Goal: Task Accomplishment & Management: Manage account settings

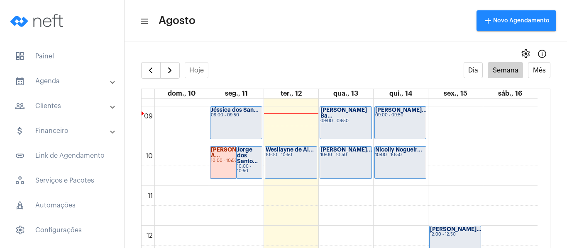
scroll to position [364, 0]
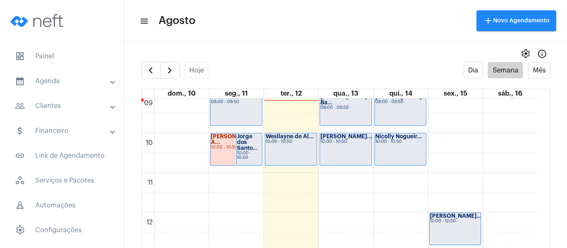
click at [282, 185] on div "00 01 02 03 04 05 06 07 08 09 10 11 12 13 14 15 16 17 18 19 20 21 22 23 [PERSON…" at bounding box center [339, 213] width 396 height 956
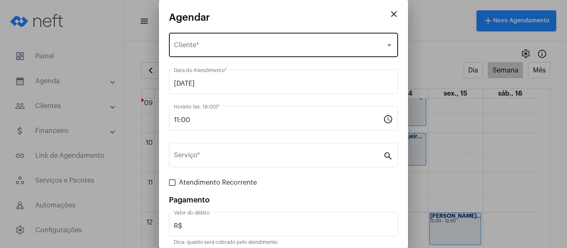
click at [220, 54] on div "Selecione o Cliente Cliente *" at bounding box center [283, 44] width 219 height 26
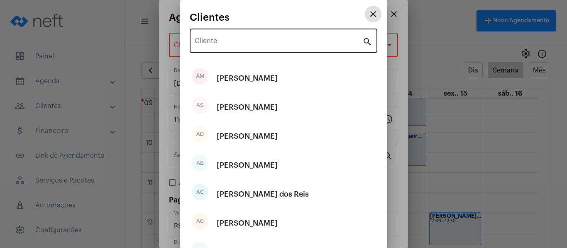
click at [226, 46] on div "Cliente" at bounding box center [279, 40] width 168 height 26
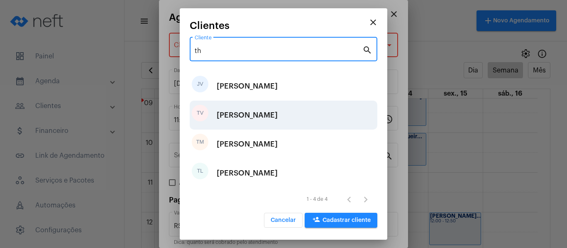
type input "th"
click at [248, 111] on div "[PERSON_NAME]" at bounding box center [247, 115] width 61 height 25
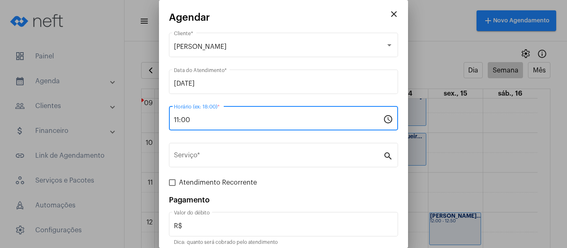
click at [248, 118] on input "11:00" at bounding box center [278, 120] width 209 height 7
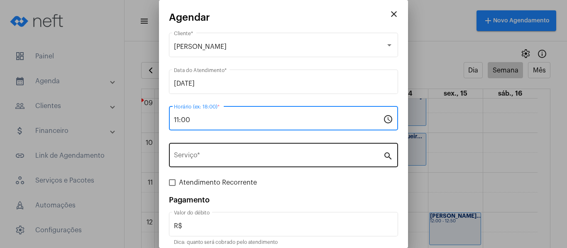
click at [244, 154] on input "Serviço *" at bounding box center [278, 156] width 209 height 7
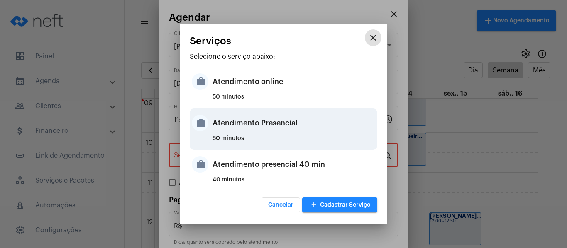
click at [249, 127] on div "Atendimento Presencial" at bounding box center [293, 123] width 163 height 25
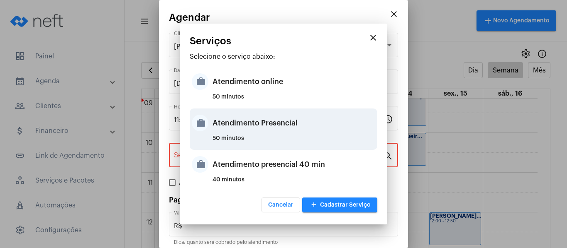
type input "Atendimento Presencial"
type input "R$ 0"
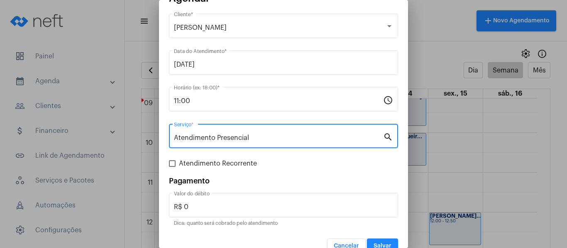
scroll to position [34, 0]
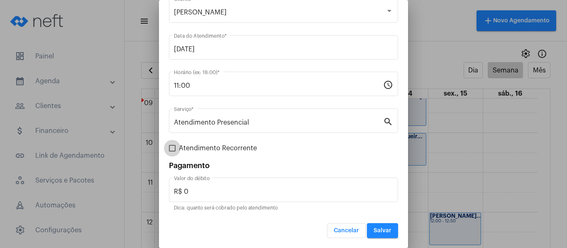
click at [247, 153] on span "Atendimento Recorrente" at bounding box center [218, 149] width 78 height 10
click at [172, 152] on input "Atendimento Recorrente" at bounding box center [172, 152] width 0 height 0
checkbox input "true"
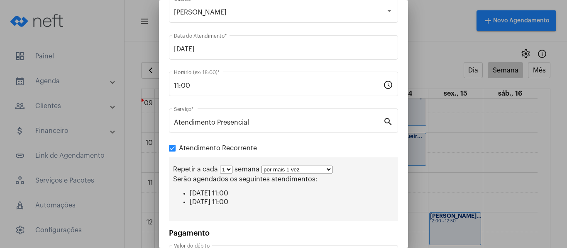
drag, startPoint x: 281, startPoint y: 181, endPoint x: 278, endPoint y: 169, distance: 11.9
click at [280, 179] on span "Serão agendados os seguintes atendimentos:" at bounding box center [245, 179] width 144 height 7
click at [278, 169] on select "por mais 1 vez por mais 2 vezes por mais 3 vezes por mais 4 vezes por mais 5 ve…" at bounding box center [296, 170] width 71 height 8
select select "3: 4"
click at [261, 166] on select "por mais 1 vez por mais 2 vezes por mais 3 vezes por mais 4 vezes por mais 5 ve…" at bounding box center [296, 170] width 71 height 8
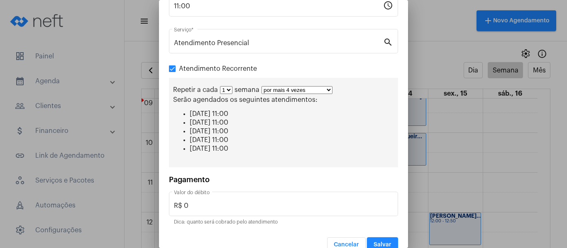
scroll to position [117, 0]
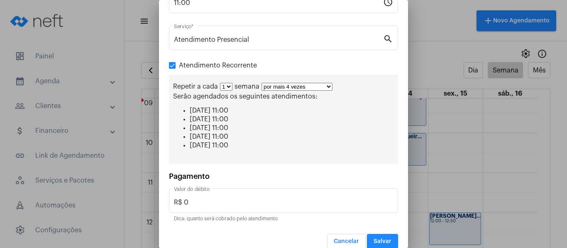
click at [374, 244] on span "Salvar" at bounding box center [382, 242] width 18 height 6
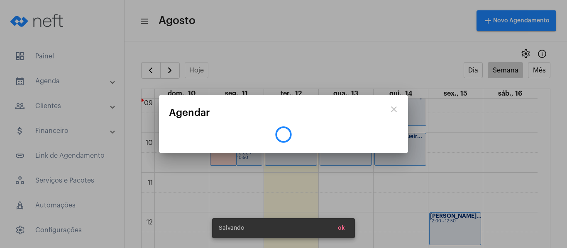
scroll to position [0, 0]
